Goal: Information Seeking & Learning: Learn about a topic

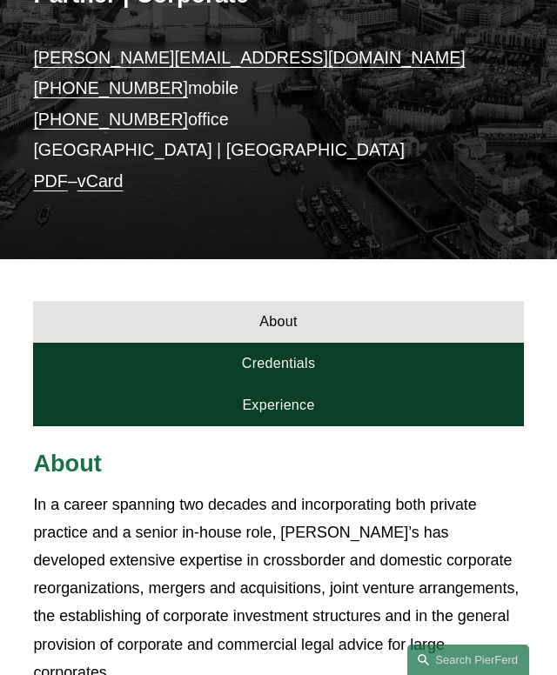
scroll to position [471, 0]
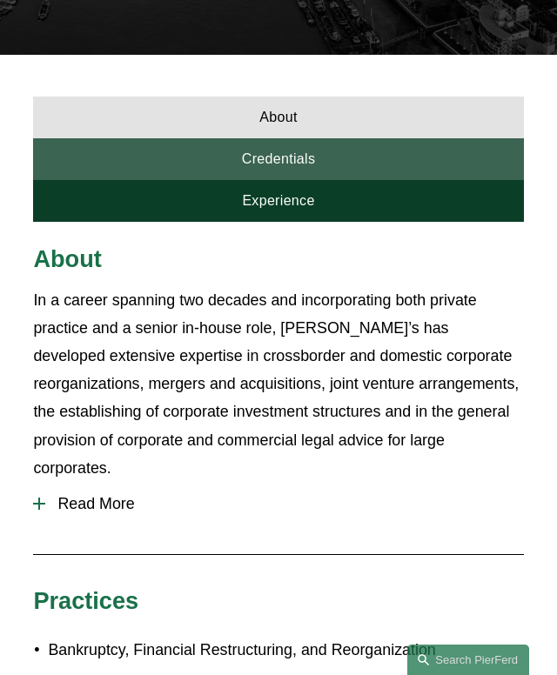
click at [124, 161] on link "Credentials" at bounding box center [278, 159] width 490 height 42
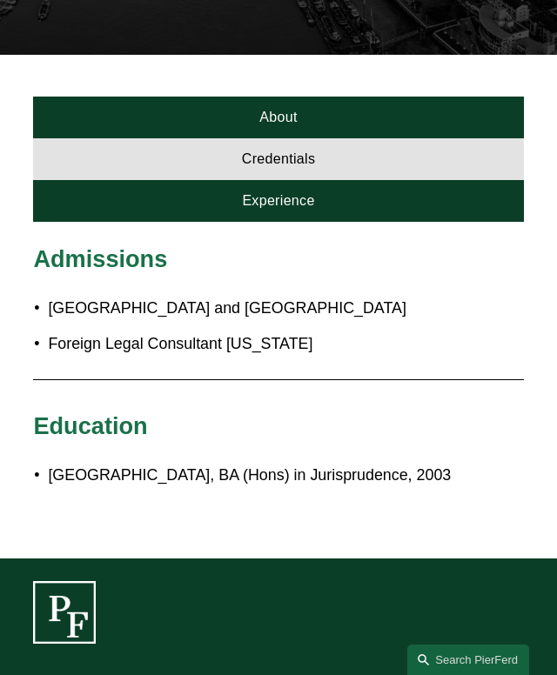
click at [144, 223] on div "Admissions England and Wales Foreign Legal Consultant Massachusetts Education O…" at bounding box center [278, 390] width 557 height 337
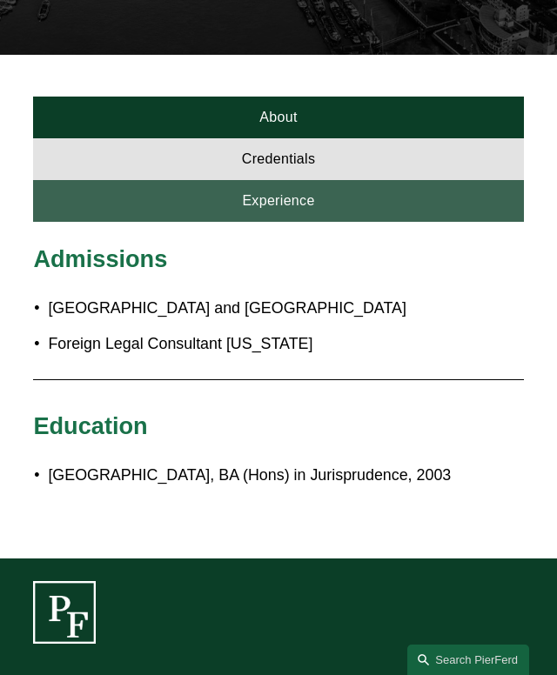
click at [148, 214] on link "Experience" at bounding box center [278, 201] width 490 height 42
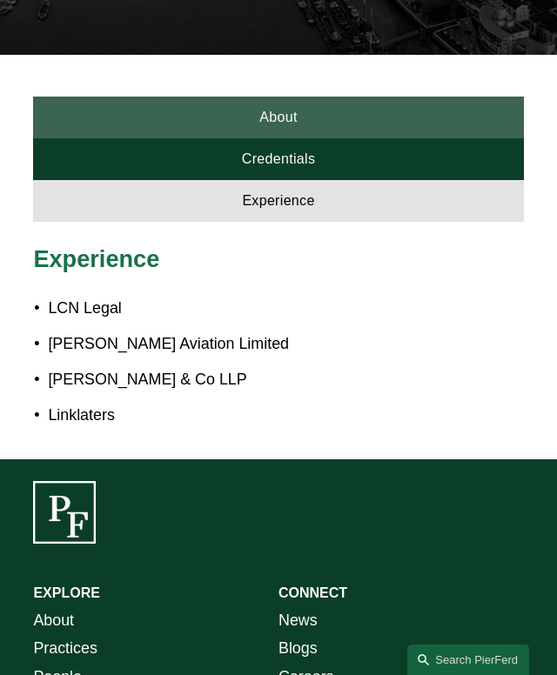
click at [198, 124] on link "About" at bounding box center [278, 118] width 490 height 42
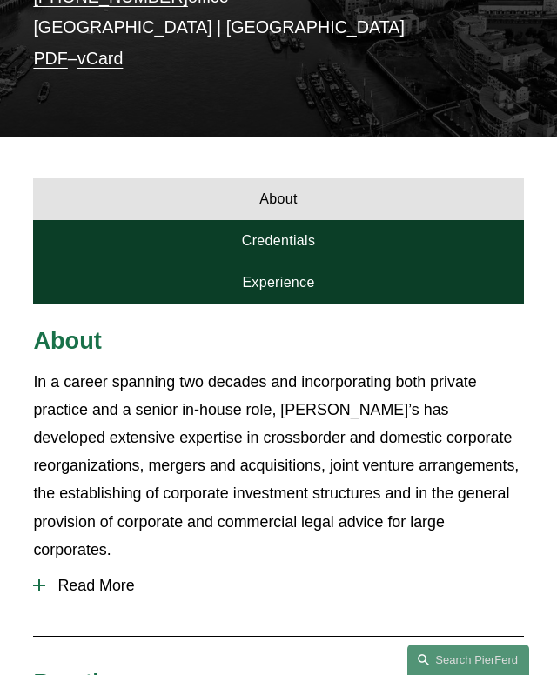
scroll to position [391, 0]
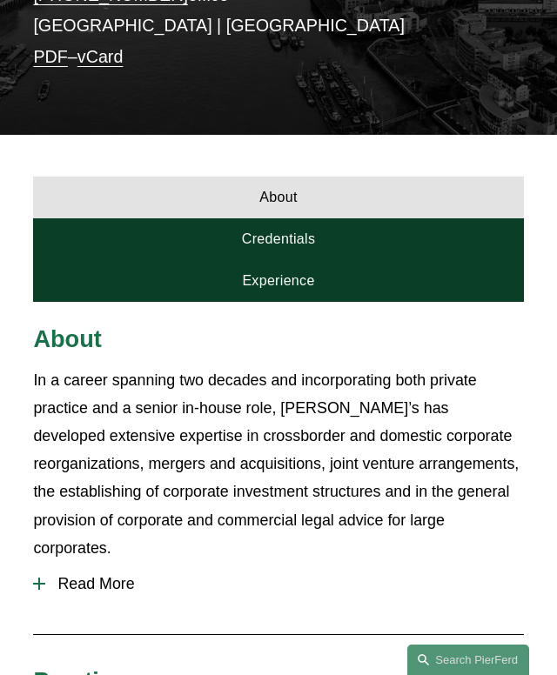
click at [84, 566] on button "Read More" at bounding box center [278, 584] width 490 height 44
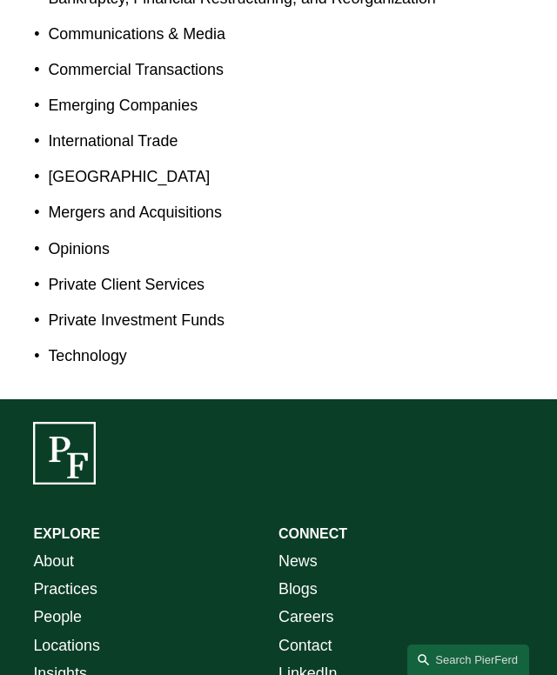
scroll to position [1872, 0]
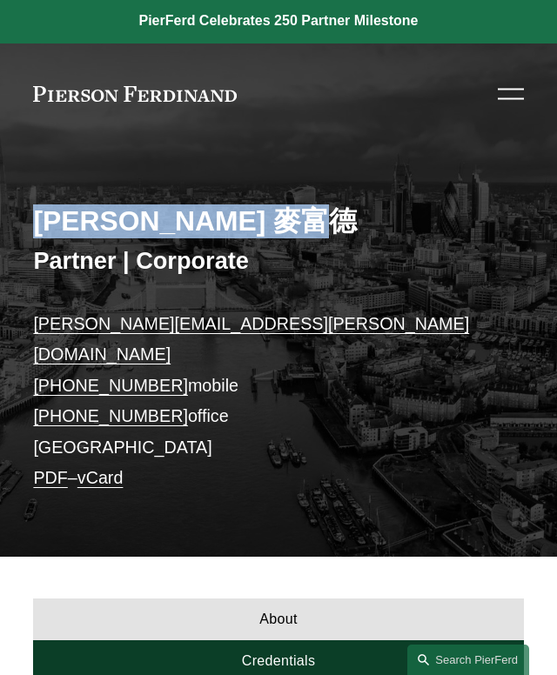
drag, startPoint x: 244, startPoint y: 229, endPoint x: 26, endPoint y: 228, distance: 217.5
click at [23, 228] on div "[PERSON_NAME] 麥富德 Partner | Corporate [PERSON_NAME][EMAIL_ADDRESS][PERSON_NAME]…" at bounding box center [278, 360] width 557 height 394
copy h2 "[PERSON_NAME]"
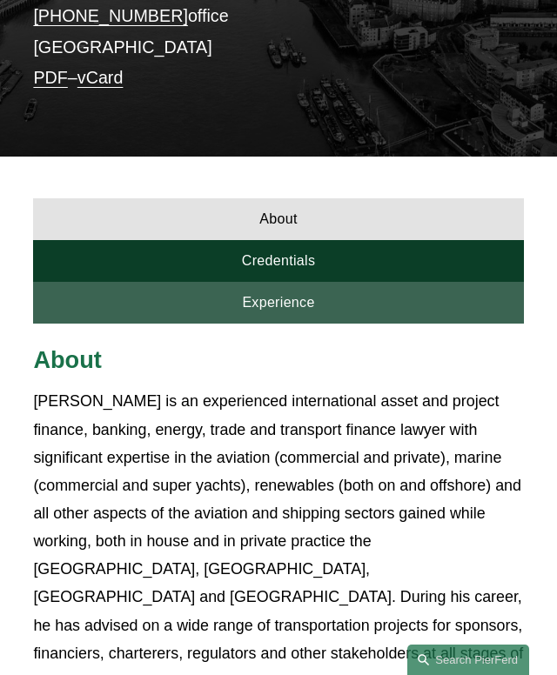
scroll to position [378, 0]
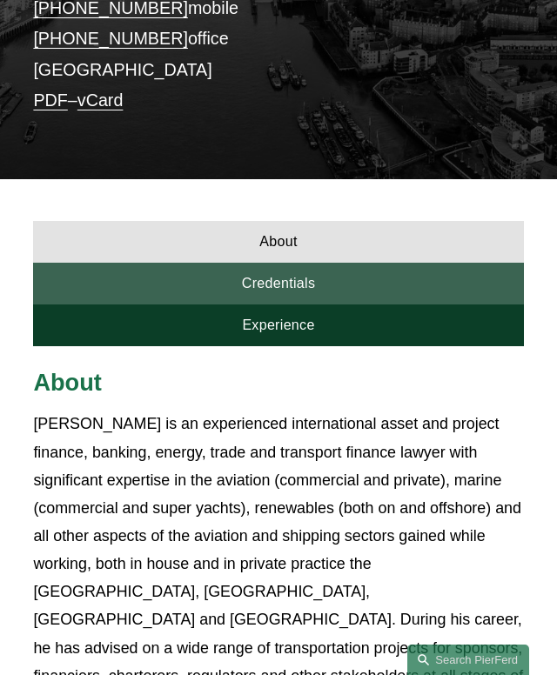
click at [312, 263] on link "Credentials" at bounding box center [278, 284] width 490 height 42
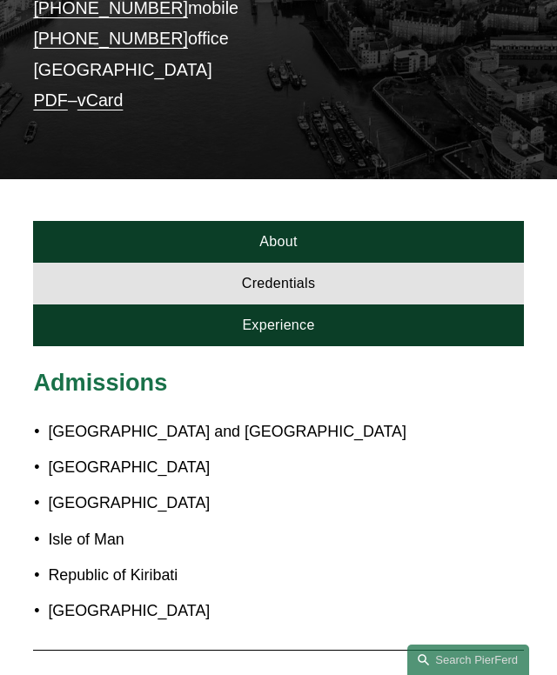
click at [145, 561] on p "Republic of Kiribati" at bounding box center [285, 575] width 475 height 28
drag, startPoint x: 48, startPoint y: 548, endPoint x: 191, endPoint y: 540, distance: 143.8
click at [191, 561] on p "Republic of Kiribati" at bounding box center [285, 575] width 475 height 28
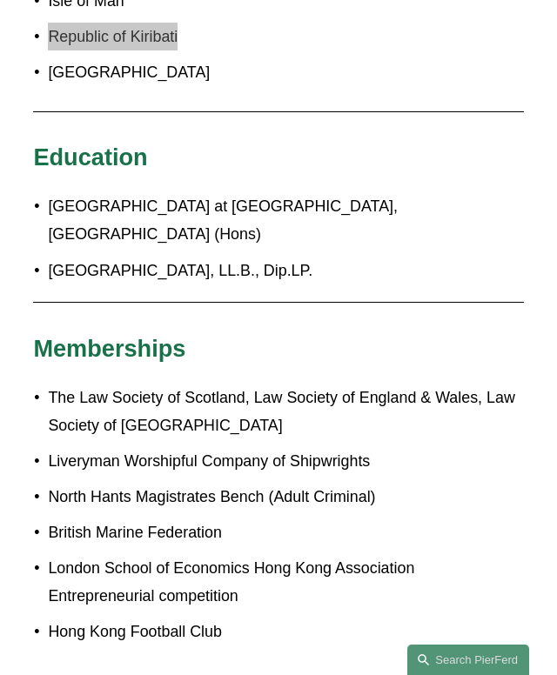
scroll to position [918, 0]
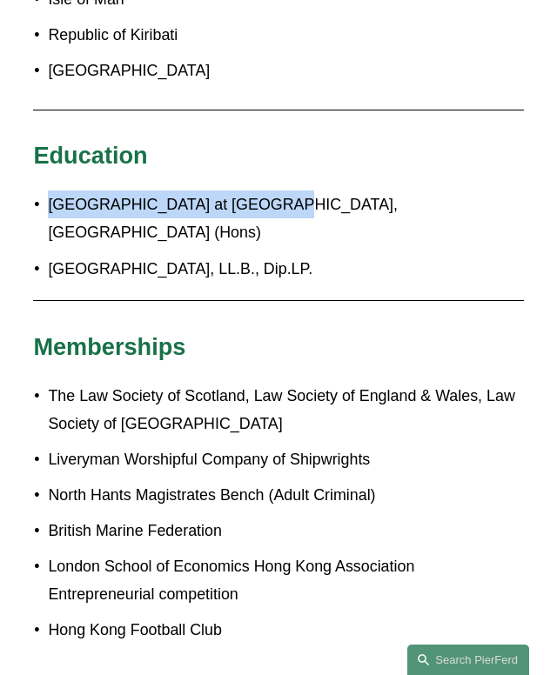
drag, startPoint x: 103, startPoint y: 184, endPoint x: 257, endPoint y: 176, distance: 154.2
click at [257, 191] on p "[GEOGRAPHIC_DATA] at [GEOGRAPHIC_DATA], [GEOGRAPHIC_DATA] (Hons)" at bounding box center [285, 219] width 475 height 56
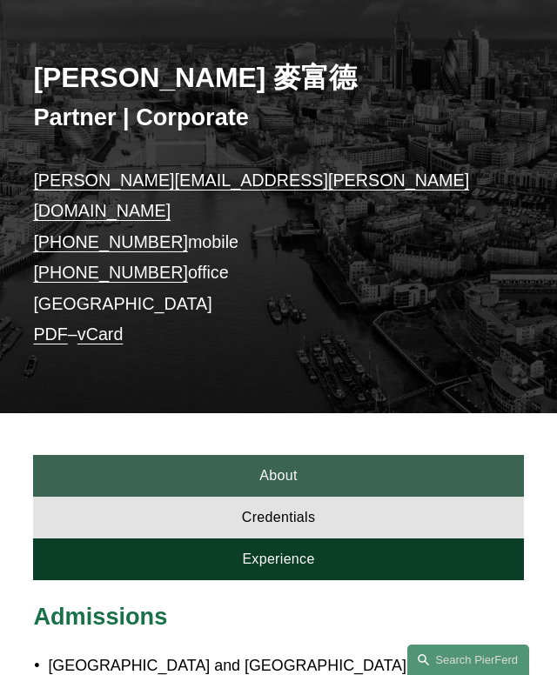
scroll to position [264, 0]
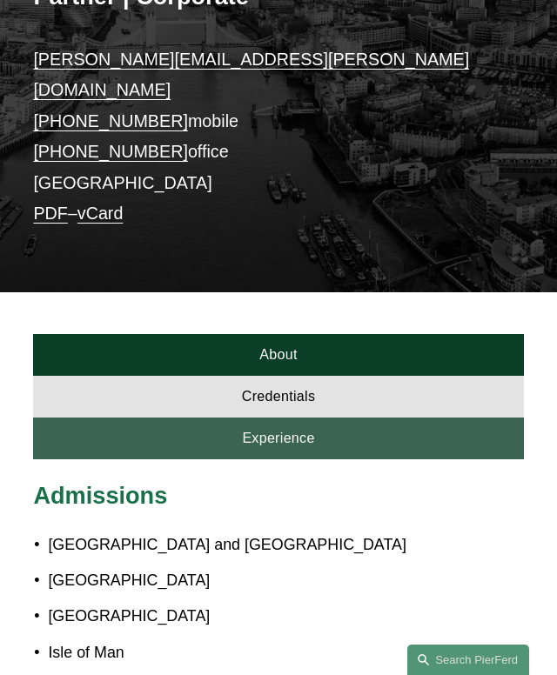
click at [258, 418] on link "Experience" at bounding box center [278, 439] width 490 height 42
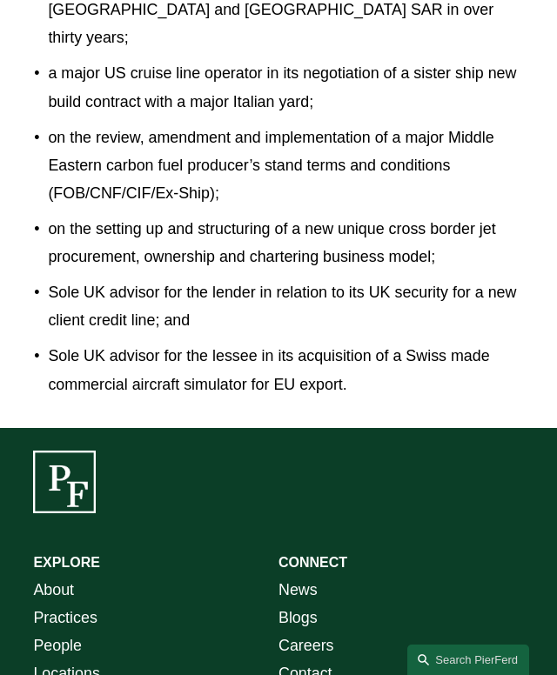
scroll to position [1881, 0]
